Goal: Check status: Check status

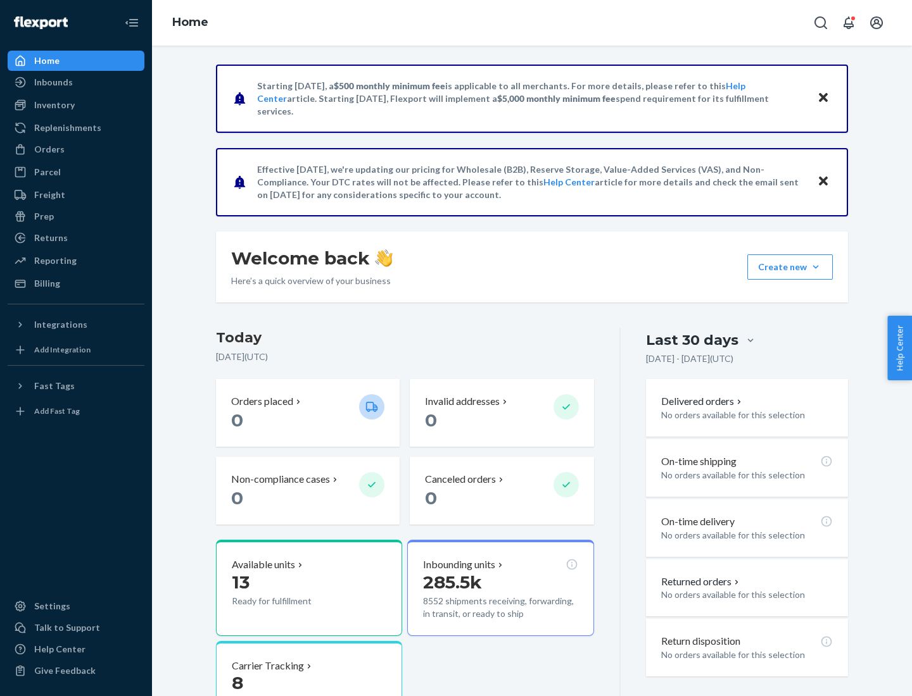
click at [816, 267] on button "Create new Create new inbound Create new order Create new product" at bounding box center [789, 267] width 85 height 25
click at [53, 82] on div "Inbounds" at bounding box center [53, 82] width 39 height 13
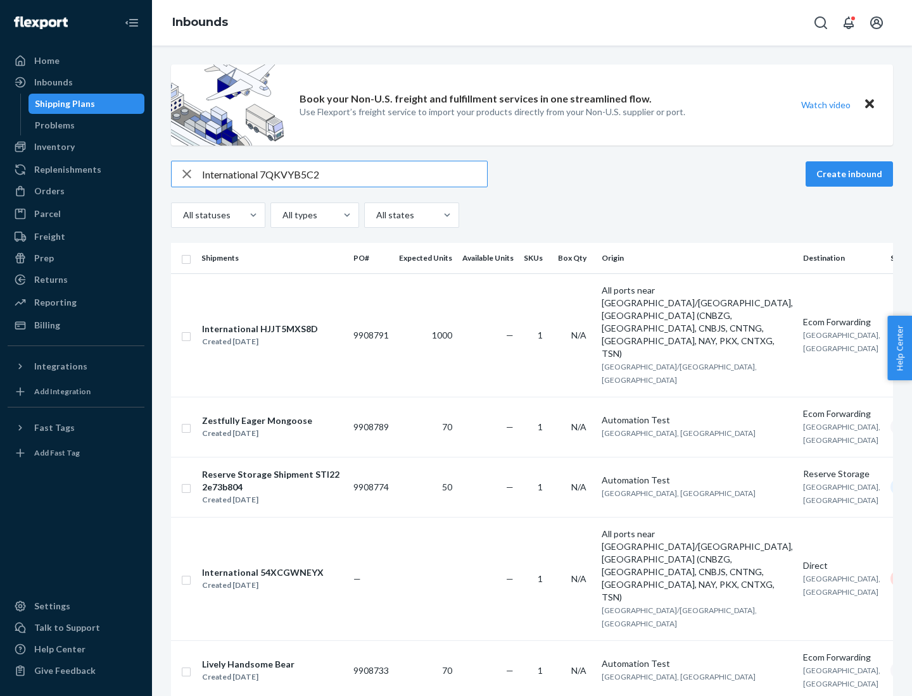
type input "International 7QKVYB5C29"
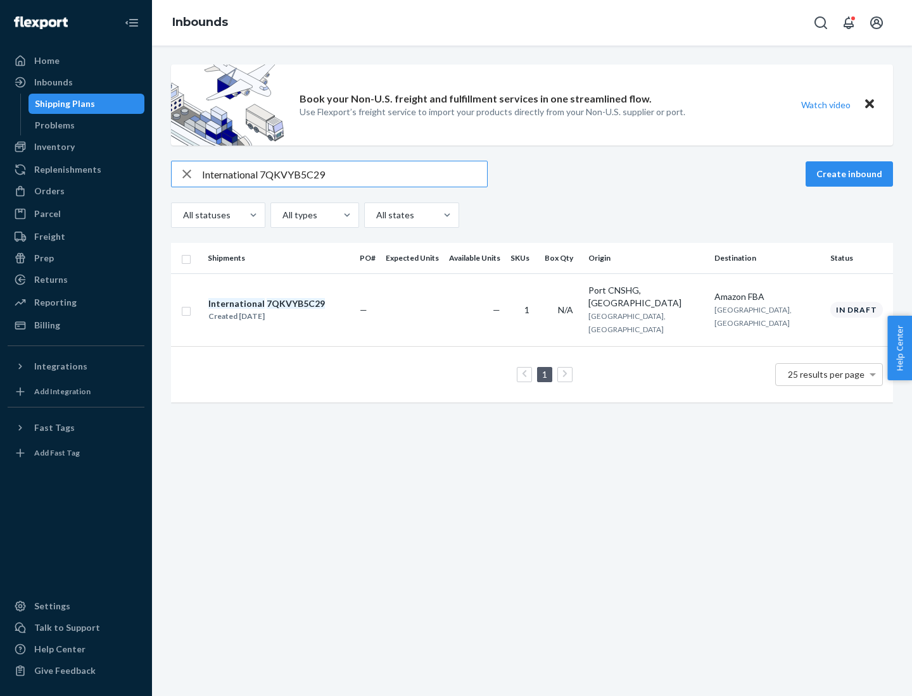
click at [288, 310] on div "Created [DATE]" at bounding box center [266, 316] width 117 height 13
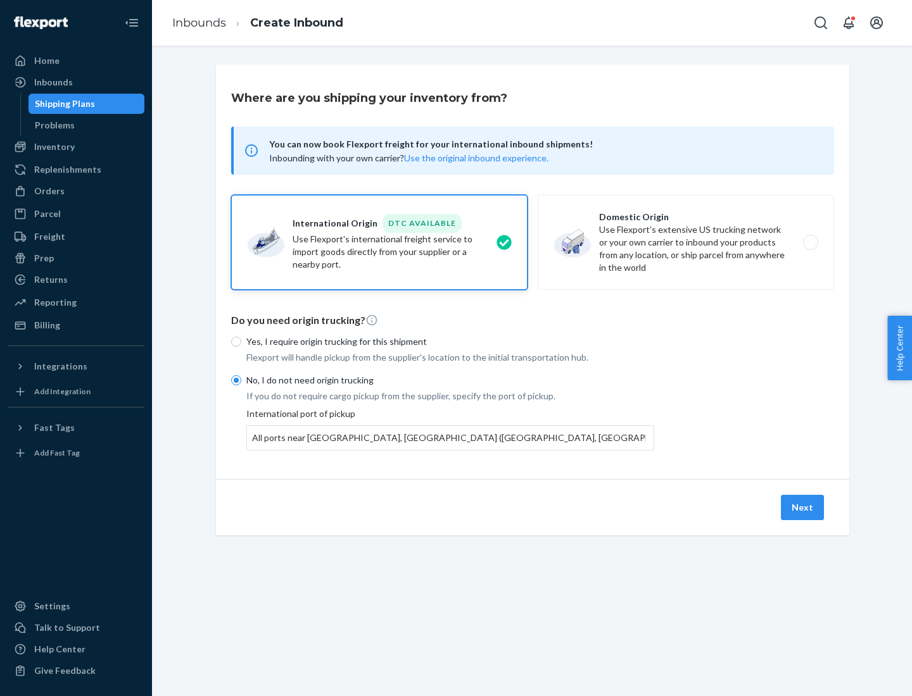
click at [803, 507] on button "Next" at bounding box center [802, 507] width 43 height 25
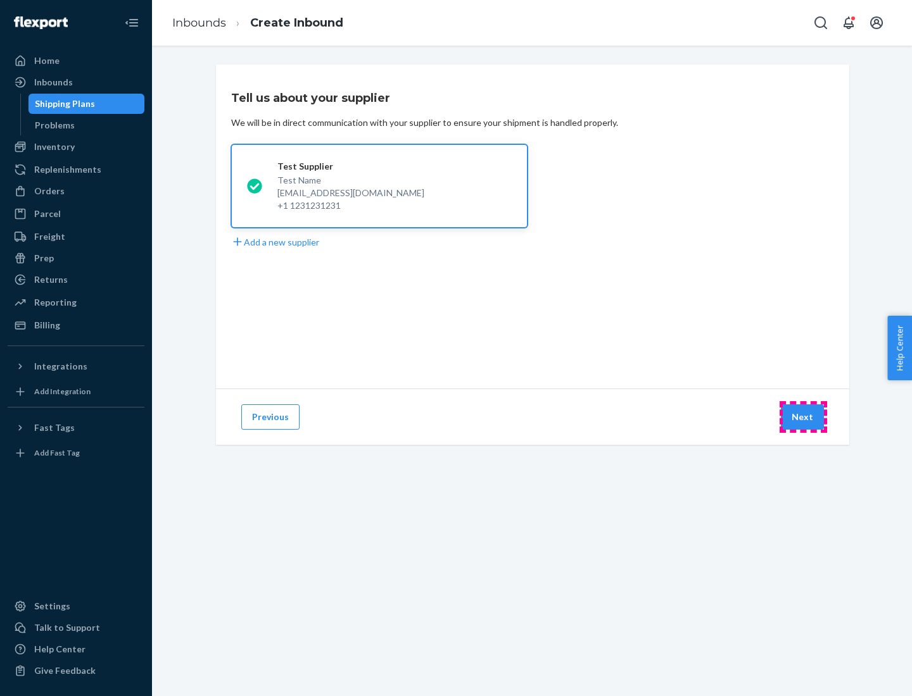
click at [803, 417] on button "Next" at bounding box center [802, 417] width 43 height 25
